Goal: Information Seeking & Learning: Learn about a topic

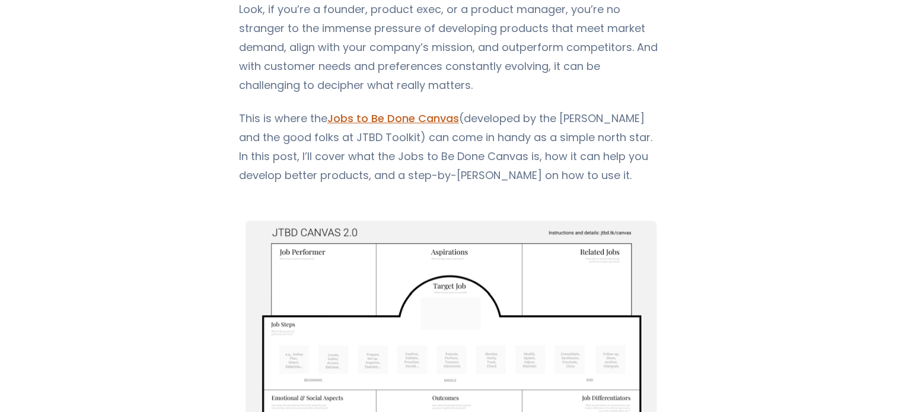
click at [463, 266] on img "Content" at bounding box center [451, 368] width 424 height 328
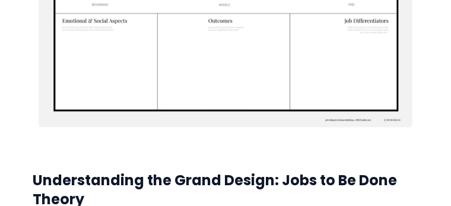
scroll to position [563, 0]
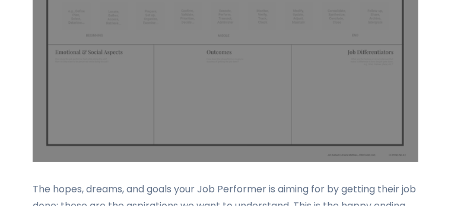
scroll to position [2224, 0]
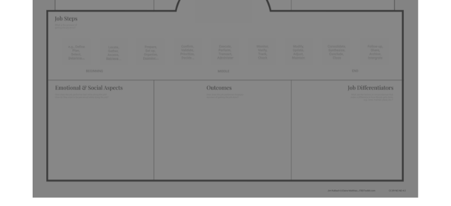
drag, startPoint x: 183, startPoint y: 106, endPoint x: 301, endPoint y: 143, distance: 124.4
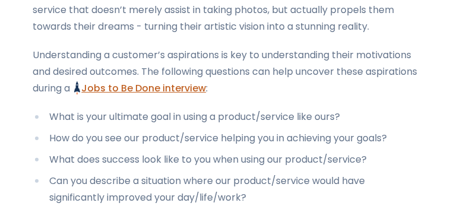
scroll to position [2609, 0]
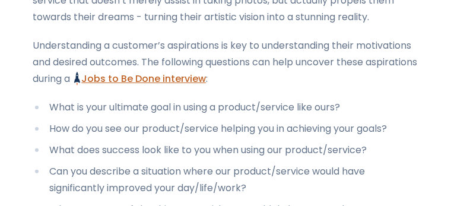
drag, startPoint x: 178, startPoint y: 113, endPoint x: 247, endPoint y: 139, distance: 73.6
drag, startPoint x: 309, startPoint y: 141, endPoint x: 325, endPoint y: 141, distance: 16.0
drag, startPoint x: 325, startPoint y: 141, endPoint x: 43, endPoint y: 99, distance: 285.4
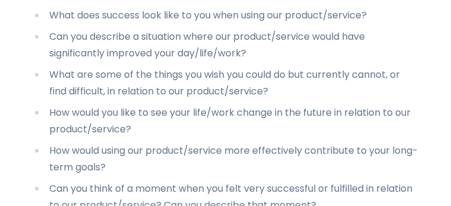
scroll to position [2758, 0]
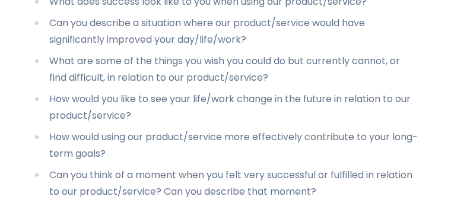
drag, startPoint x: 212, startPoint y: 71, endPoint x: 439, endPoint y: 164, distance: 245.7
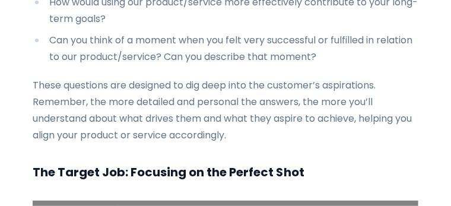
scroll to position [2906, 0]
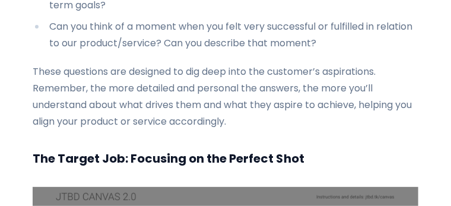
drag, startPoint x: 60, startPoint y: 117, endPoint x: 244, endPoint y: 153, distance: 187.8
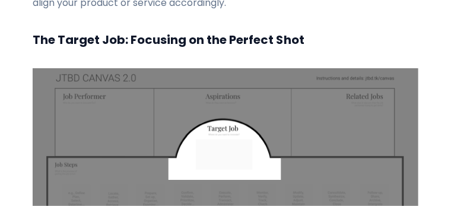
scroll to position [3025, 0]
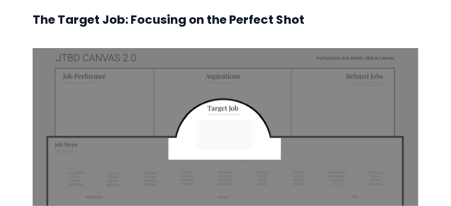
scroll to position [3054, 0]
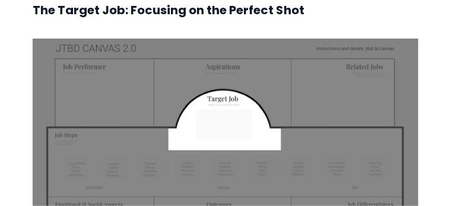
drag, startPoint x: 69, startPoint y: 60, endPoint x: 190, endPoint y: 148, distance: 149.5
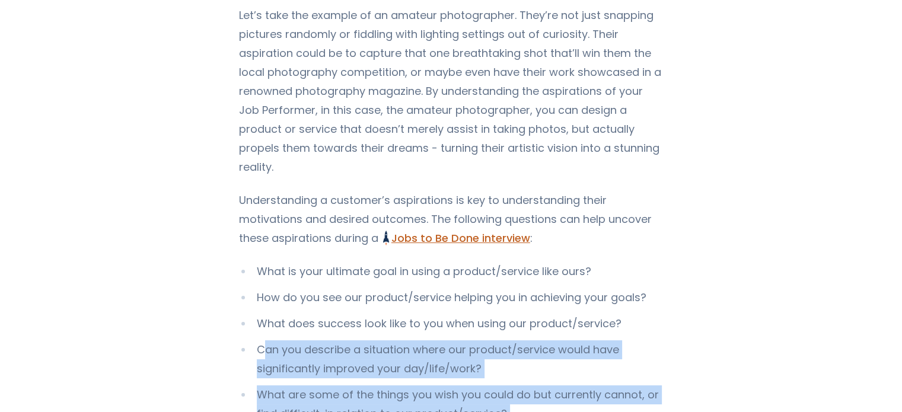
scroll to position [2965, 0]
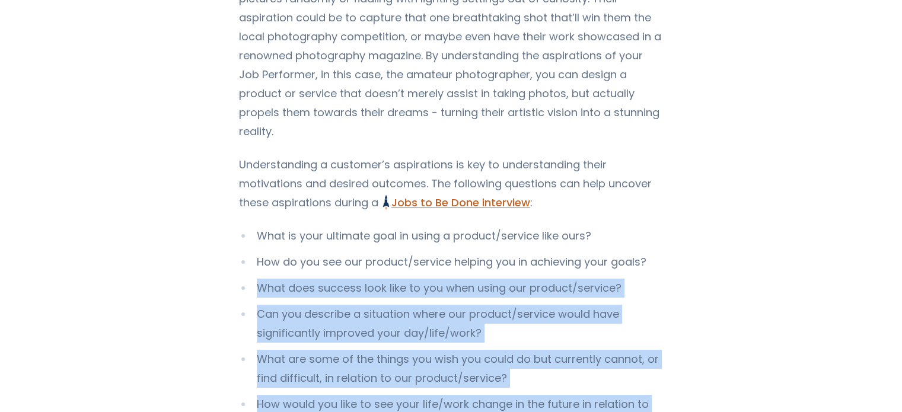
drag, startPoint x: 578, startPoint y: 251, endPoint x: 243, endPoint y: 39, distance: 397.2
click at [429, 227] on ul "What is your ultimate goal in using a product/service like ours? How do you see…" at bounding box center [451, 375] width 424 height 297
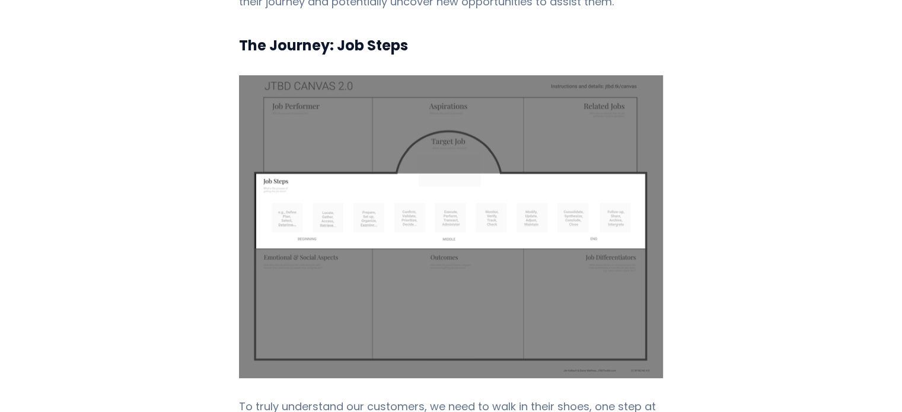
scroll to position [5634, 0]
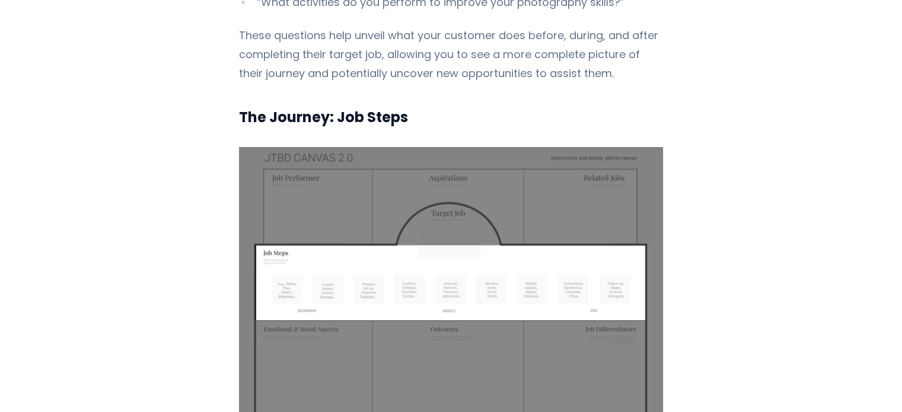
drag, startPoint x: 247, startPoint y: 53, endPoint x: 512, endPoint y: 78, distance: 266.3
drag, startPoint x: 252, startPoint y: 167, endPoint x: 303, endPoint y: 211, distance: 66.9
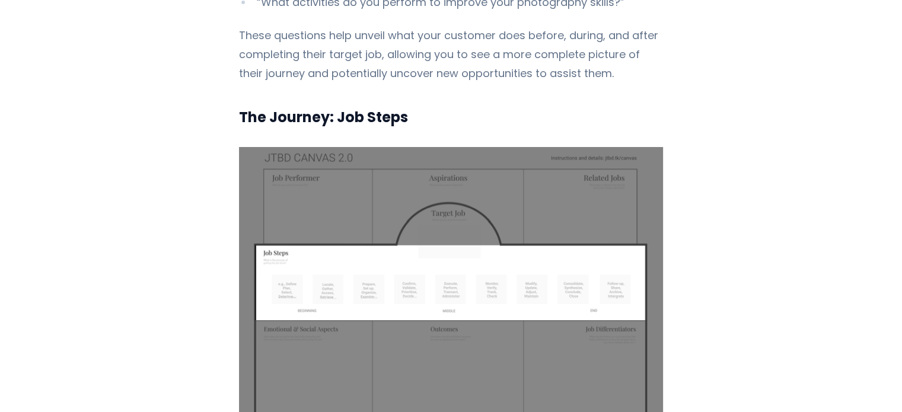
drag, startPoint x: 352, startPoint y: 213, endPoint x: 235, endPoint y: 160, distance: 129.0
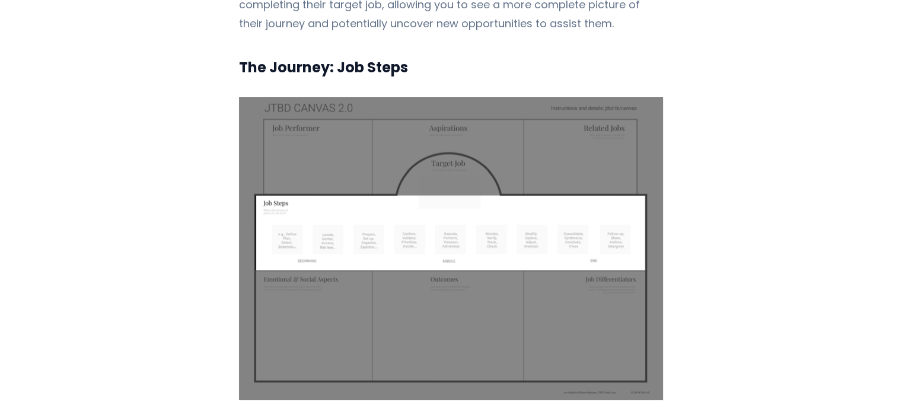
scroll to position [5753, 0]
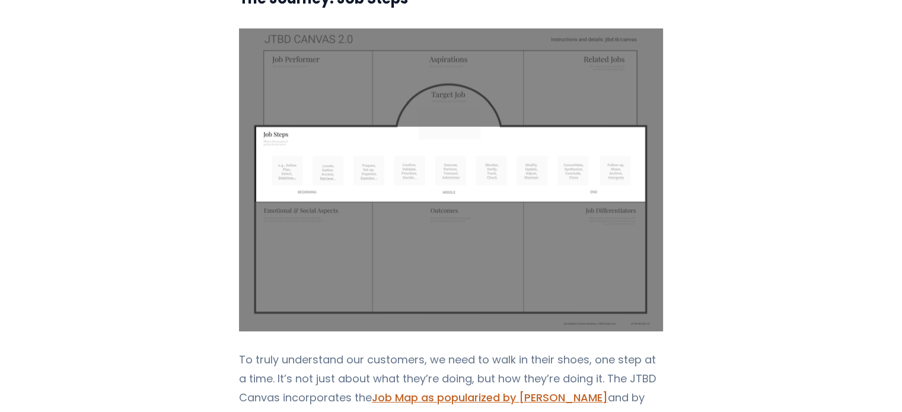
drag, startPoint x: 254, startPoint y: 126, endPoint x: 414, endPoint y: 137, distance: 160.5
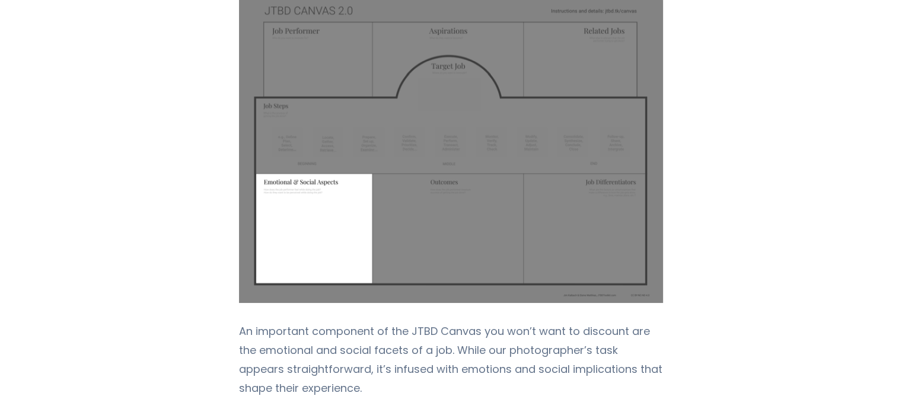
scroll to position [7057, 0]
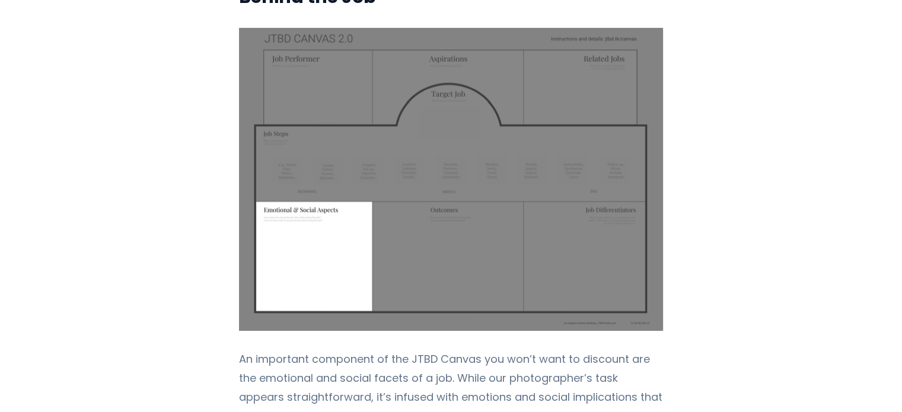
drag, startPoint x: 248, startPoint y: 98, endPoint x: 593, endPoint y: 161, distance: 350.1
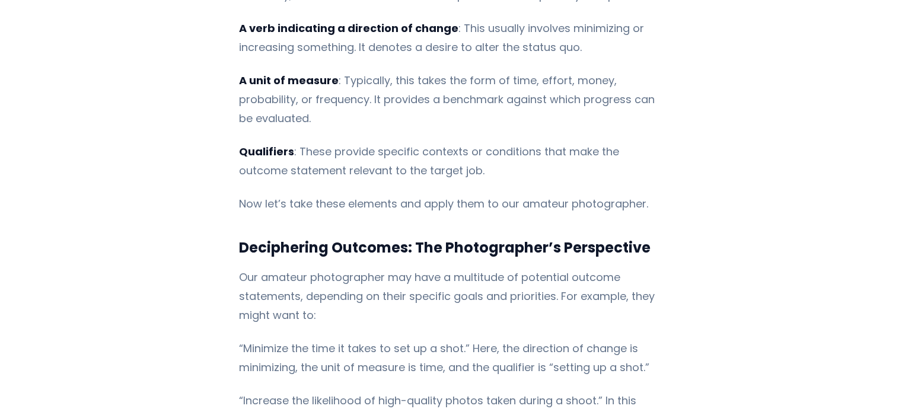
scroll to position [8837, 0]
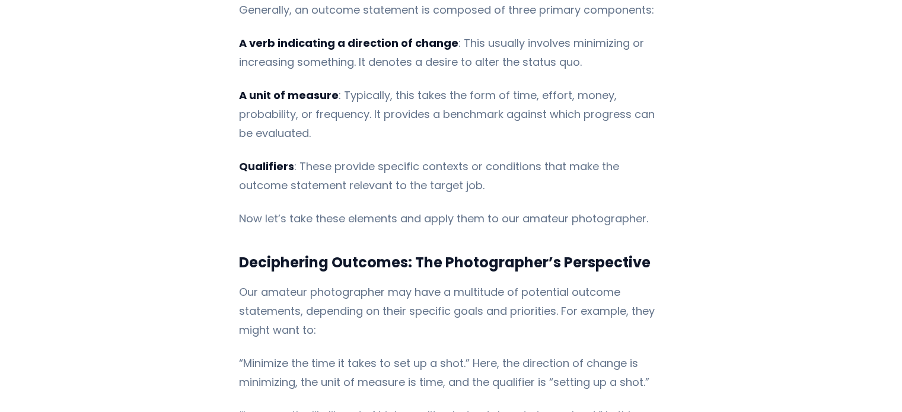
drag, startPoint x: 241, startPoint y: 125, endPoint x: 356, endPoint y: 196, distance: 135.1
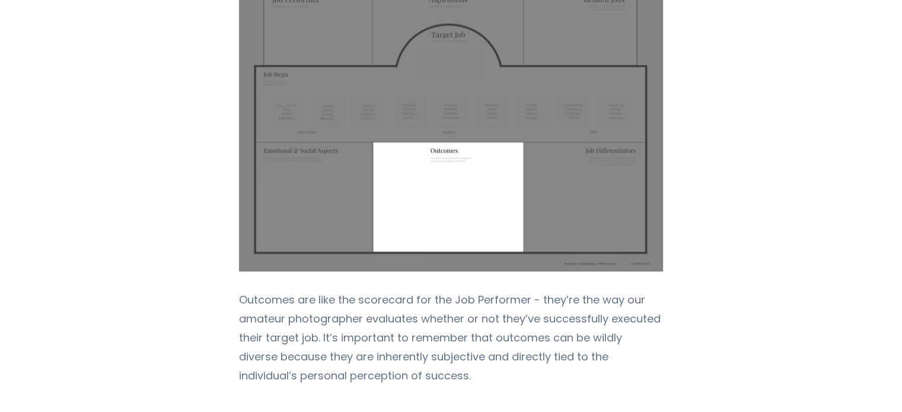
scroll to position [8391, 0]
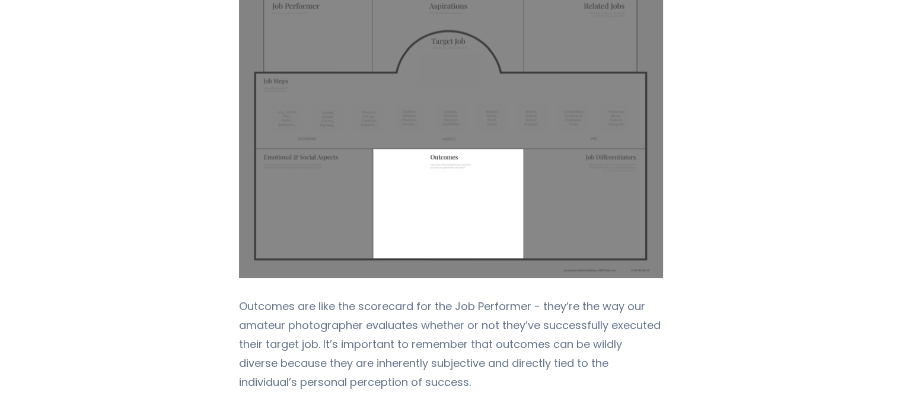
drag, startPoint x: 243, startPoint y: 156, endPoint x: 502, endPoint y: 248, distance: 275.0
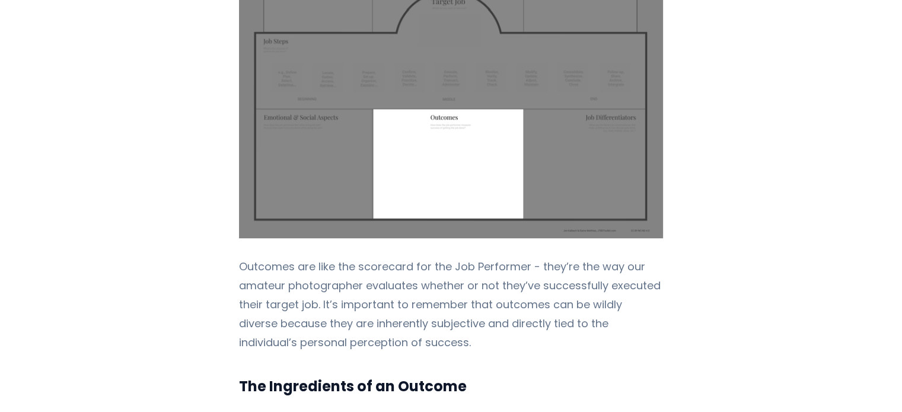
scroll to position [8450, 0]
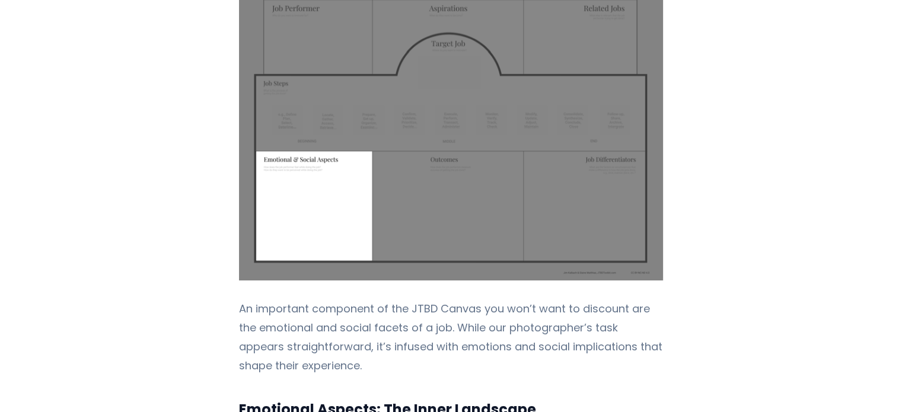
drag, startPoint x: 574, startPoint y: 173, endPoint x: 531, endPoint y: 17, distance: 161.1
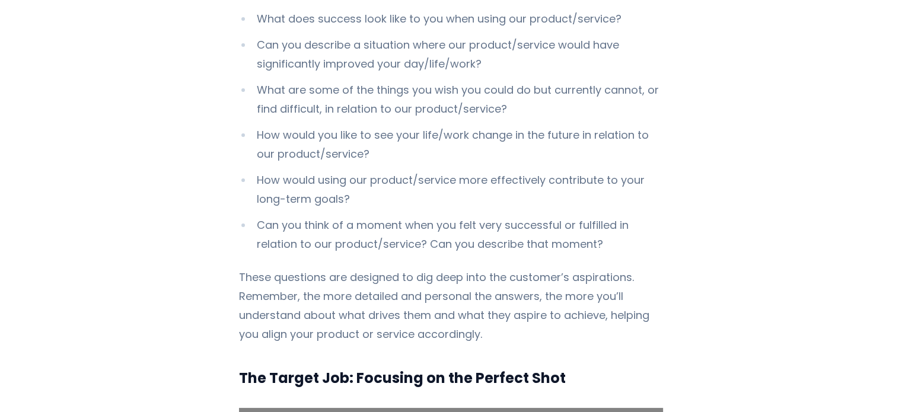
drag, startPoint x: 458, startPoint y: 146, endPoint x: 585, endPoint y: 43, distance: 164.4
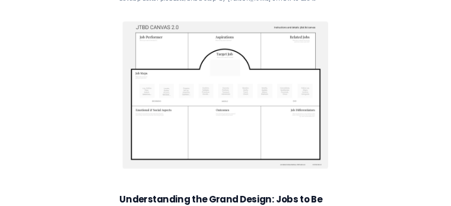
scroll to position [627, 0]
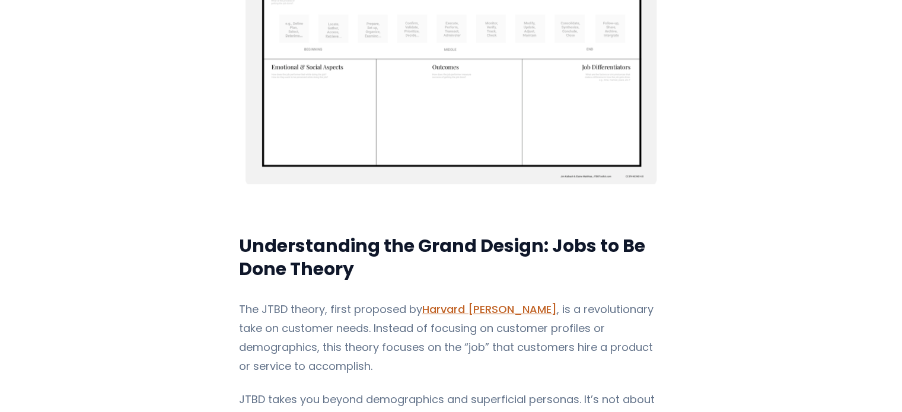
drag, startPoint x: 617, startPoint y: 154, endPoint x: 619, endPoint y: 132, distance: 22.7
click at [613, 82] on img "Content" at bounding box center [451, 37] width 424 height 328
